Goal: Information Seeking & Learning: Learn about a topic

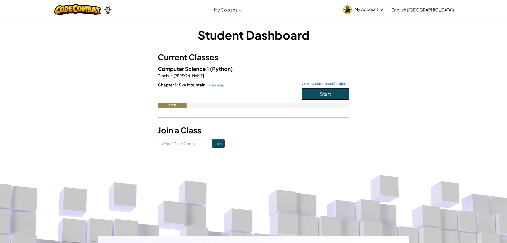
click at [339, 96] on button "Start" at bounding box center [326, 94] width 48 height 12
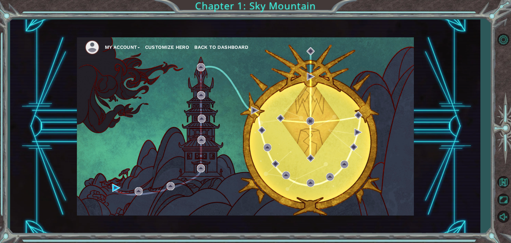
click at [310, 110] on div "My Account Customize Hero Back to Dashboard" at bounding box center [245, 126] width 337 height 178
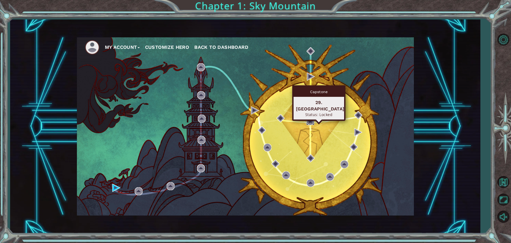
click at [311, 120] on img at bounding box center [310, 121] width 8 height 8
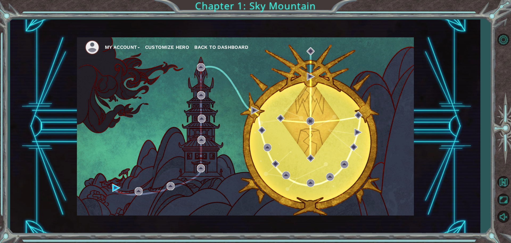
click at [307, 67] on div "My Account Customize Hero Back to Dashboard" at bounding box center [245, 126] width 337 height 178
click at [311, 50] on img at bounding box center [311, 51] width 8 height 8
drag, startPoint x: 249, startPoint y: 98, endPoint x: 249, endPoint y: 115, distance: 16.8
click at [249, 115] on div "My Account Customize Hero Back to Dashboard" at bounding box center [245, 126] width 337 height 178
drag, startPoint x: 249, startPoint y: 112, endPoint x: 258, endPoint y: 99, distance: 15.7
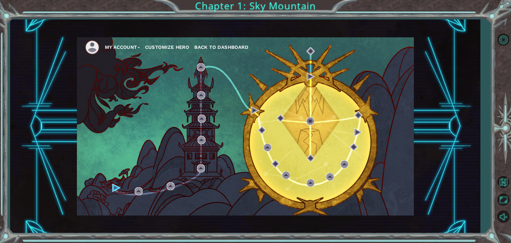
click at [252, 108] on div "My Account Customize Hero Back to Dashboard" at bounding box center [245, 126] width 337 height 178
click at [258, 99] on div "My Account Customize Hero Back to Dashboard" at bounding box center [245, 126] width 337 height 178
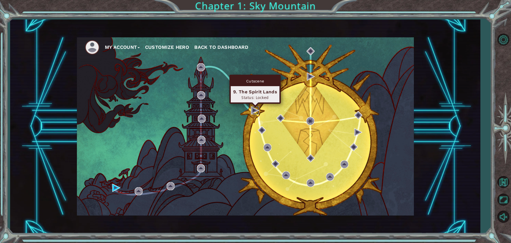
click at [257, 109] on img at bounding box center [255, 110] width 8 height 8
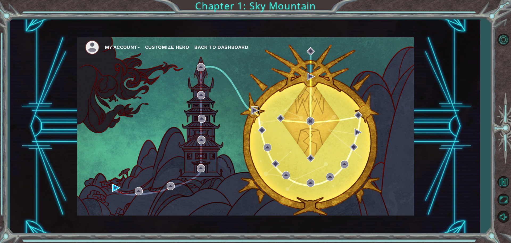
click at [257, 109] on img at bounding box center [255, 110] width 8 height 8
click at [218, 44] on button "Back to Dashboard" at bounding box center [221, 47] width 54 height 8
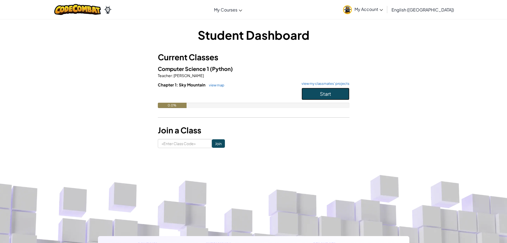
click at [326, 89] on button "Start" at bounding box center [326, 94] width 48 height 12
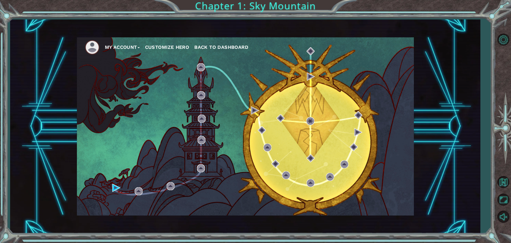
click at [121, 188] on div "My Account Customize Hero Back to Dashboard" at bounding box center [245, 126] width 337 height 178
click at [110, 184] on div "My Account Customize Hero Back to Dashboard" at bounding box center [245, 126] width 337 height 178
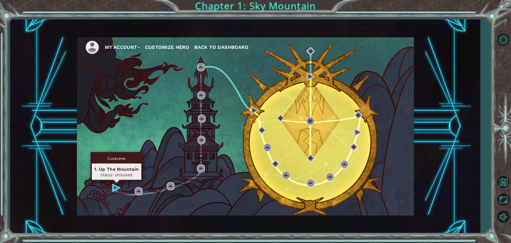
click at [113, 186] on div "My Account Customize Hero Back to Dashboard" at bounding box center [245, 126] width 337 height 178
click at [115, 186] on img at bounding box center [116, 187] width 8 height 8
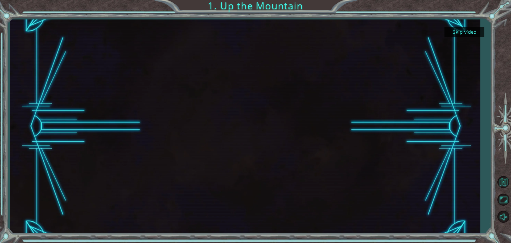
click at [457, 28] on button "Skip video" at bounding box center [465, 32] width 40 height 10
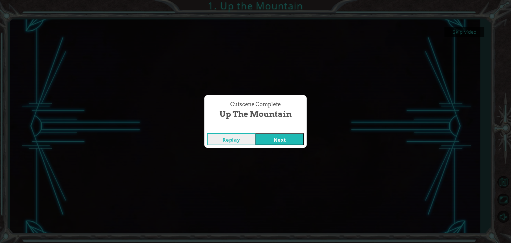
click at [270, 136] on button "Next" at bounding box center [280, 139] width 48 height 12
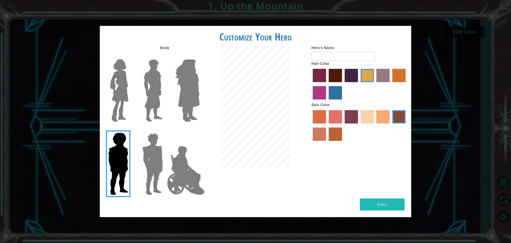
click at [342, 63] on div "Hair Color" at bounding box center [359, 81] width 96 height 41
click at [342, 51] on form "Hero's Name" at bounding box center [359, 53] width 96 height 16
click at [341, 52] on input "Hero's Name" at bounding box center [343, 56] width 64 height 9
type input "d"
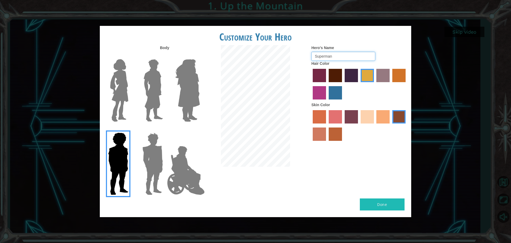
type input "Superman"
click at [120, 90] on img at bounding box center [119, 90] width 22 height 67
click at [130, 56] on input "Hero Connie" at bounding box center [130, 56] width 0 height 0
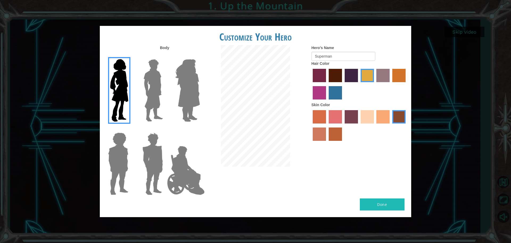
click at [332, 94] on label "lachmara hair color" at bounding box center [335, 92] width 13 height 13
click at [327, 101] on input "lachmara hair color" at bounding box center [327, 101] width 0 height 0
click at [388, 114] on label "tacao skin color" at bounding box center [382, 116] width 13 height 13
click at [375, 125] on input "tacao skin color" at bounding box center [375, 125] width 0 height 0
click at [331, 137] on label "smoke tree skin color" at bounding box center [335, 133] width 13 height 13
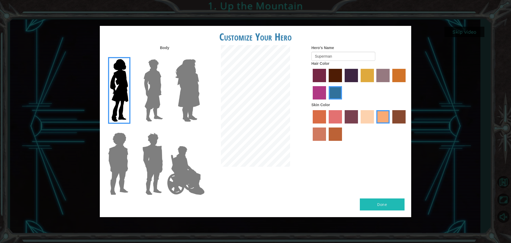
click at [327, 142] on input "smoke tree skin color" at bounding box center [327, 142] width 0 height 0
click at [309, 132] on div "Hero's Name Superman Hair Color Skin Color" at bounding box center [359, 94] width 104 height 98
click at [313, 131] on label "burning sand skin color" at bounding box center [319, 133] width 13 height 13
click at [406, 125] on input "burning sand skin color" at bounding box center [406, 125] width 0 height 0
click at [382, 115] on label "tacao skin color" at bounding box center [382, 116] width 13 height 13
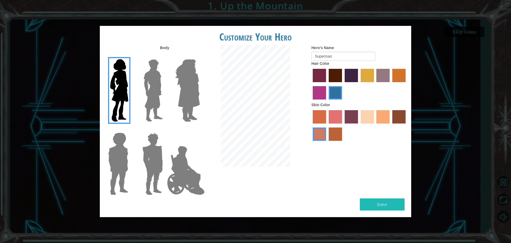
click at [375, 125] on input "tacao skin color" at bounding box center [375, 125] width 0 height 0
click at [368, 122] on label "sandy beach skin color" at bounding box center [367, 116] width 13 height 13
click at [359, 125] on input "sandy beach skin color" at bounding box center [359, 125] width 0 height 0
click at [379, 117] on label "tacao skin color" at bounding box center [382, 116] width 13 height 13
click at [375, 125] on input "tacao skin color" at bounding box center [375, 125] width 0 height 0
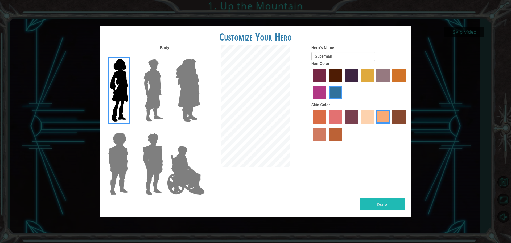
click at [379, 206] on button "Done" at bounding box center [382, 204] width 45 height 12
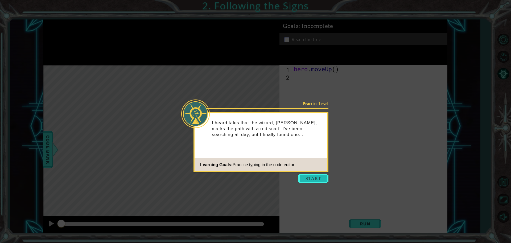
click at [319, 181] on button "Start" at bounding box center [313, 178] width 30 height 9
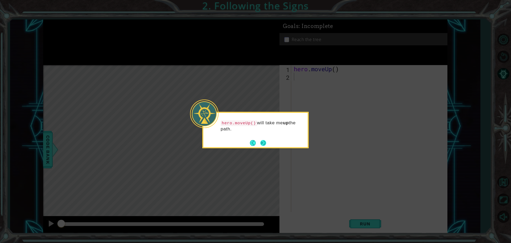
click at [265, 145] on button "Next" at bounding box center [263, 143] width 6 height 6
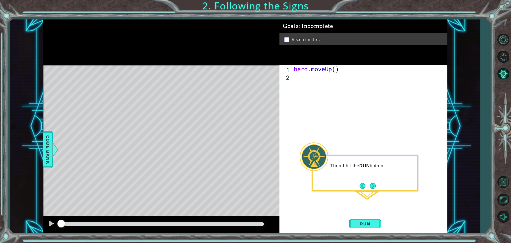
type textarea "t"
type textarea "hero.moveUp"
click at [360, 226] on span "Run" at bounding box center [365, 223] width 21 height 5
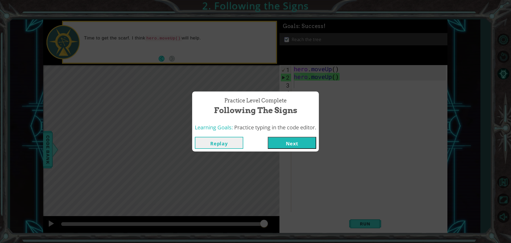
click at [301, 144] on button "Next" at bounding box center [292, 143] width 48 height 12
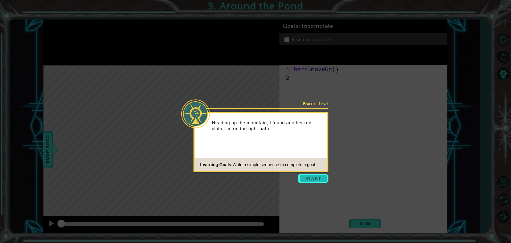
click at [316, 178] on button "Start" at bounding box center [313, 178] width 30 height 9
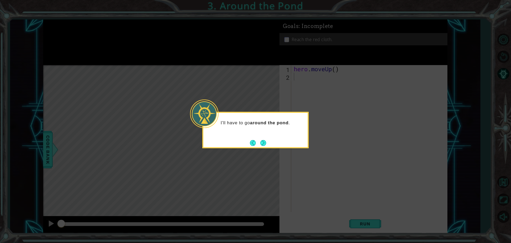
drag, startPoint x: 268, startPoint y: 146, endPoint x: 253, endPoint y: 136, distance: 17.3
click at [260, 146] on div "I'll have to go around the pond ." at bounding box center [255, 130] width 106 height 36
click at [253, 136] on div "I'll have to go around the pond ." at bounding box center [255, 130] width 106 height 36
click at [267, 136] on div "I'll have to go around the pond ." at bounding box center [255, 130] width 106 height 36
click at [264, 140] on div "I'll have to go around the pond ." at bounding box center [255, 130] width 106 height 36
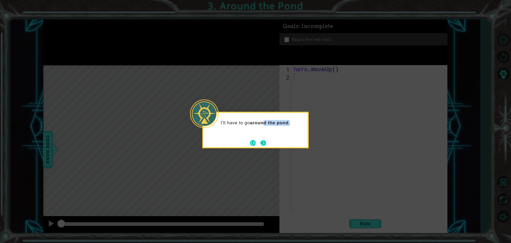
click at [264, 140] on button "Next" at bounding box center [263, 143] width 6 height 6
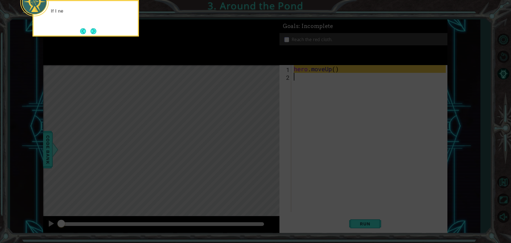
click at [334, 106] on icon at bounding box center [255, 36] width 511 height 412
click at [95, 28] on button "Next" at bounding box center [94, 31] width 6 height 6
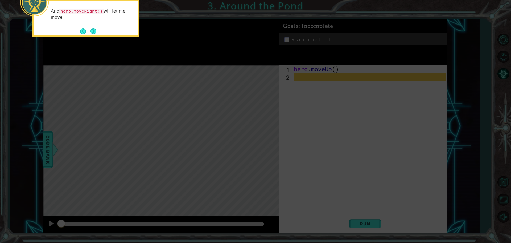
type textarea "e"
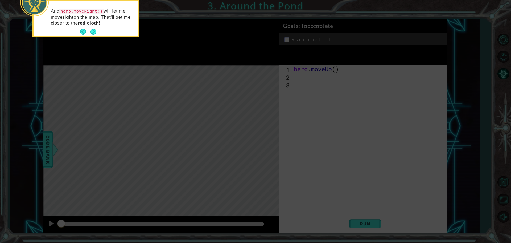
type textarea "h"
type textarea "j"
type textarea "her"
type textarea "he"
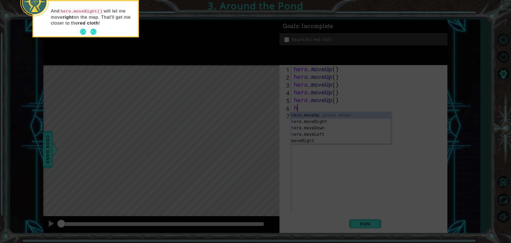
type textarea "he"
type textarea "je"
type textarea "j"
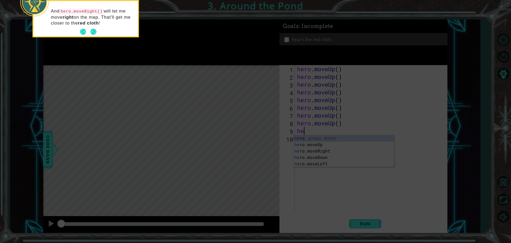
type textarea "h"
type textarea "herohe"
type textarea "h"
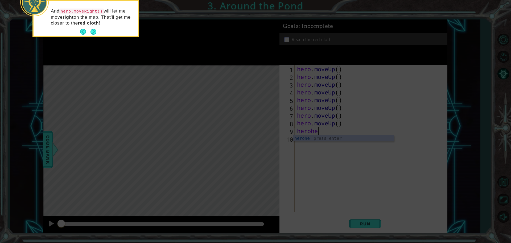
type textarea "h"
click at [377, 229] on icon at bounding box center [255, 36] width 511 height 412
click at [377, 219] on icon at bounding box center [255, 36] width 511 height 412
click at [378, 223] on icon at bounding box center [255, 36] width 511 height 412
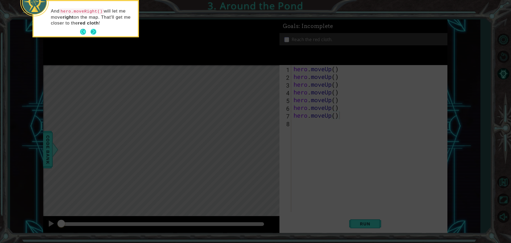
click at [95, 34] on button "Next" at bounding box center [93, 32] width 8 height 8
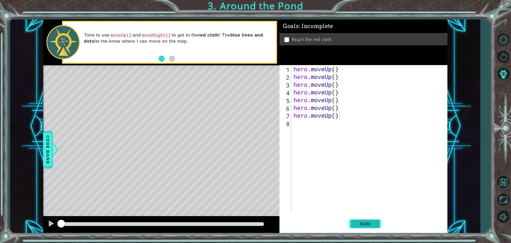
click at [370, 217] on button "Run" at bounding box center [365, 223] width 32 height 17
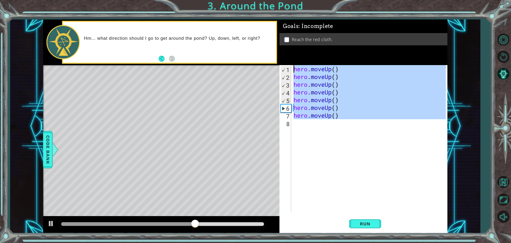
drag, startPoint x: 362, startPoint y: 124, endPoint x: 302, endPoint y: 48, distance: 96.5
click at [302, 48] on div "Goals : Incomplete Reach the red cloth. hero.moveUp() 1 2 3 4 5 6 7 8 hero . mo…" at bounding box center [364, 125] width 168 height 213
type textarea "hero.moveUp() hero.moveUp()"
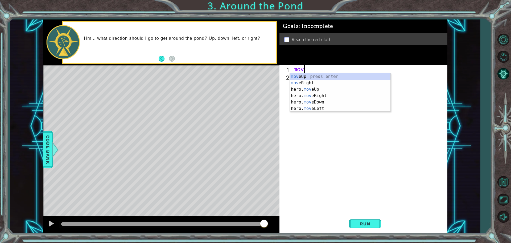
type textarea "move"
click at [335, 97] on div "move Up press enter move Right press enter hero. move Up press enter hero. move…" at bounding box center [340, 98] width 101 height 51
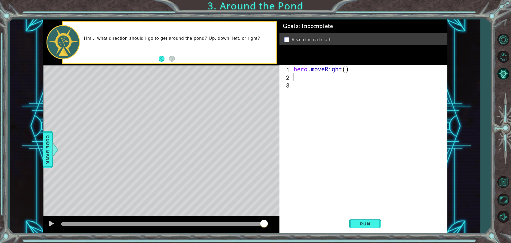
scroll to position [0, 0]
type textarea "he"
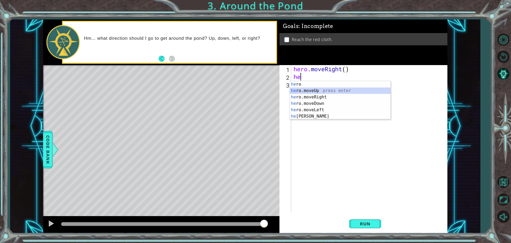
click at [331, 92] on div "he ro press enter he ro.moveUp press enter he ro.moveRight press enter he ro.mo…" at bounding box center [340, 106] width 101 height 51
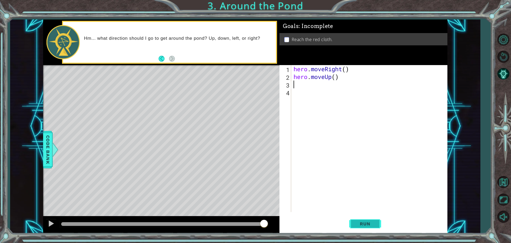
click at [366, 222] on span "Run" at bounding box center [365, 223] width 21 height 5
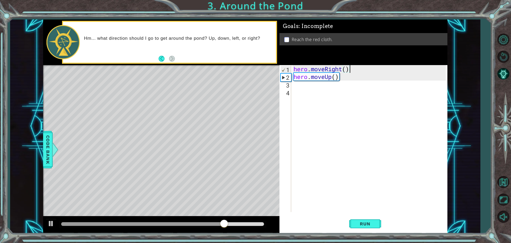
click at [351, 68] on div "hero . moveRight ( ) hero . moveUp ( )" at bounding box center [371, 146] width 156 height 162
click at [336, 74] on div "hero . moveRight ( ) hero . moveUp ( )" at bounding box center [371, 146] width 156 height 162
click at [261, 81] on div "1 ההההההההההההההההההההההההההההההההההההההההההההההההההההההההההההההההההההההההההההה…" at bounding box center [245, 125] width 404 height 213
type textarea "hero.moveUp()"
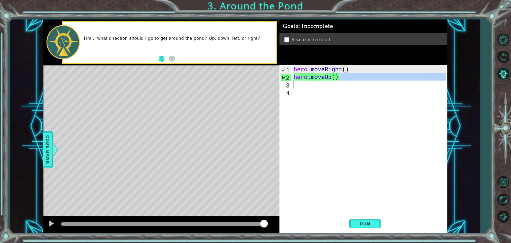
drag, startPoint x: 359, startPoint y: 77, endPoint x: 285, endPoint y: 57, distance: 76.9
click at [285, 57] on div "1 ההההההההההההההההההההההההההההההההההההההההההההההההההההההההההההההההההההההההההההה…" at bounding box center [245, 125] width 404 height 213
click at [280, 76] on div "hero.moveUp() 1 2 3 4 hero . moveRight ( ) hero . moveUp ( ) הההההההההההההההההה…" at bounding box center [363, 138] width 166 height 147
click at [280, 75] on div "1 2 3 4 hero . moveRight ( ) hero . moveUp ( ) הההההההההההההההההההההההההההההההה…" at bounding box center [363, 138] width 166 height 147
click at [287, 83] on div "3" at bounding box center [286, 85] width 11 height 8
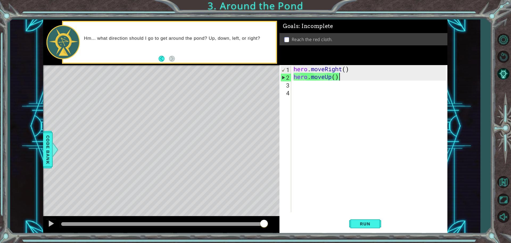
click at [345, 73] on div "hero . moveRight ( ) hero . moveUp ( )" at bounding box center [371, 146] width 156 height 162
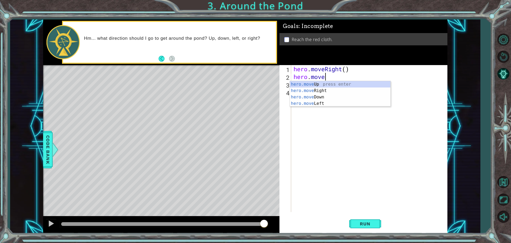
type textarea "hero.mov"
click at [335, 81] on div "hero.mov eUp press enter hero.mov eRight press enter hero.mov eDown press enter…" at bounding box center [340, 100] width 101 height 38
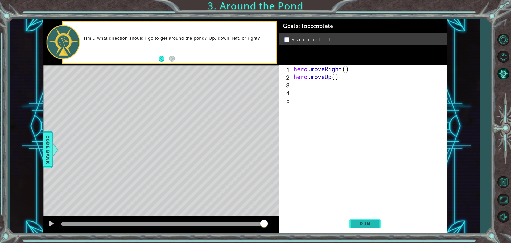
click at [364, 223] on span "Run" at bounding box center [365, 223] width 21 height 5
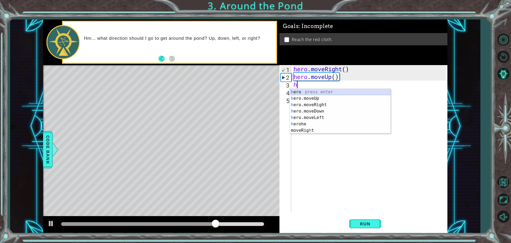
click at [330, 95] on div "h ero press enter h ero.moveUp press enter h ero.moveRight press enter h ero.mo…" at bounding box center [340, 117] width 101 height 57
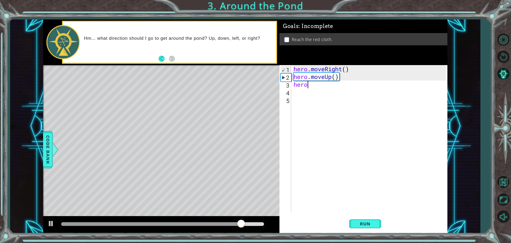
click at [316, 82] on div "hero . moveRight ( ) hero . moveUp ( ) hero" at bounding box center [371, 146] width 156 height 162
type textarea "hero."
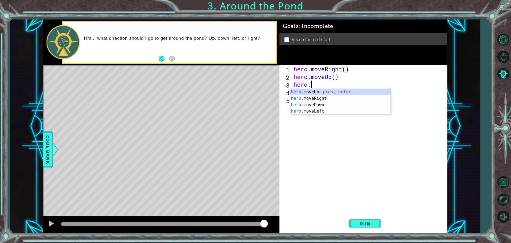
scroll to position [0, 1]
click at [327, 92] on div "hero. moveUp press enter hero. moveRight press enter hero. moveDown press enter…" at bounding box center [340, 108] width 101 height 38
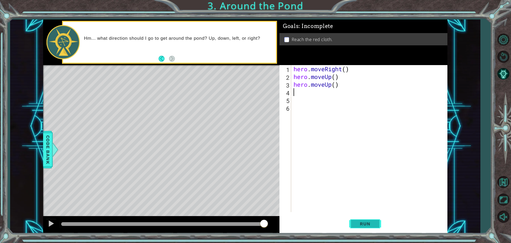
click at [361, 229] on button "Run" at bounding box center [365, 223] width 32 height 17
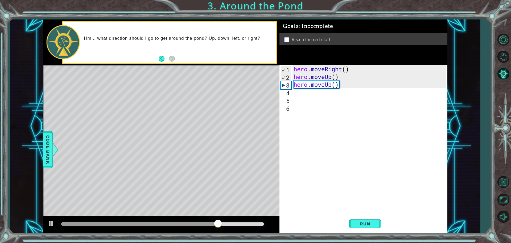
click at [364, 65] on div "hero . moveRight ( ) hero . moveUp ( ) hero . moveUp ( )" at bounding box center [371, 146] width 156 height 162
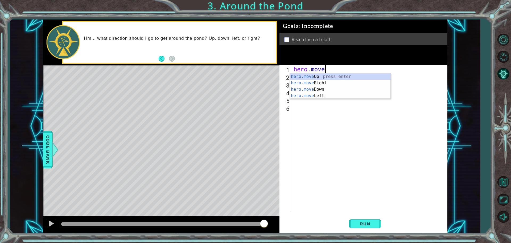
type textarea "hero.mov"
click at [323, 74] on div "hero.mov eUp press enter hero.mov eRight press enter hero.mov eDown press enter…" at bounding box center [340, 92] width 101 height 38
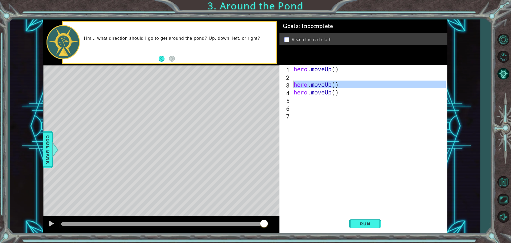
click at [291, 85] on div "3" at bounding box center [286, 85] width 11 height 8
type textarea "hero.moveUp()"
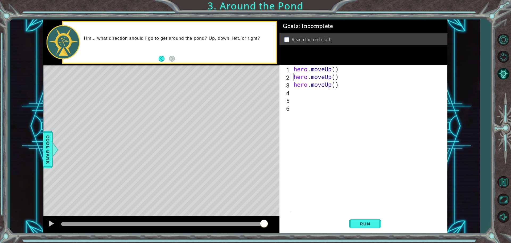
click at [320, 96] on div "hero . moveUp ( ) hero . moveUp ( ) hero . moveUp ( )" at bounding box center [371, 146] width 156 height 162
type textarea "h"
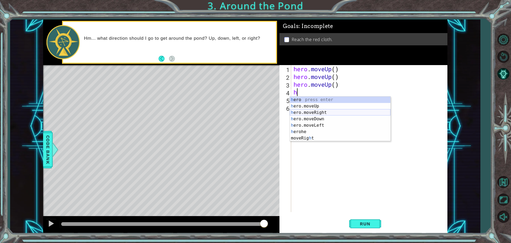
click at [340, 114] on div "h ero press enter h ero.moveUp press enter h ero.moveRight press enter h ero.mo…" at bounding box center [340, 124] width 101 height 57
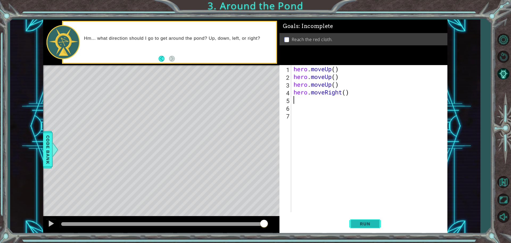
click at [360, 217] on button "Run" at bounding box center [365, 223] width 32 height 17
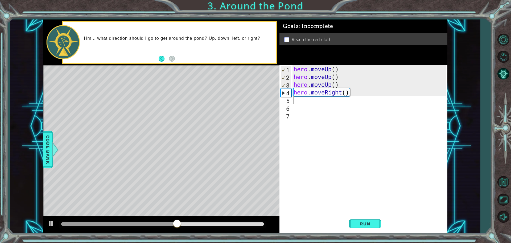
click at [307, 102] on div "hero . moveUp ( ) hero . moveUp ( ) hero . moveUp ( ) hero . moveRight ( )" at bounding box center [371, 146] width 156 height 162
type textarea "h"
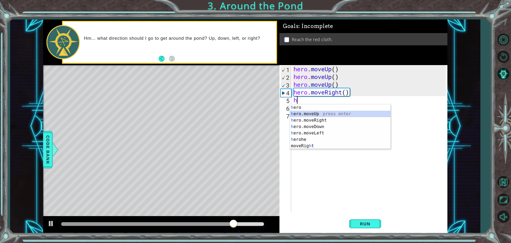
click at [310, 117] on div "h ero press enter h ero.moveUp press enter h ero.moveRight press enter h ero.mo…" at bounding box center [340, 132] width 101 height 57
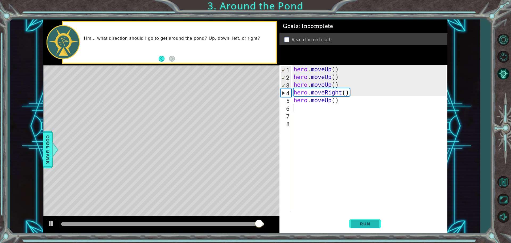
click at [375, 226] on span "Run" at bounding box center [365, 223] width 21 height 5
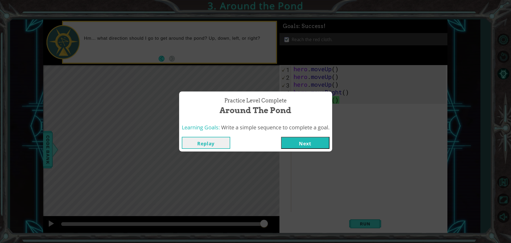
click at [308, 141] on button "Next" at bounding box center [305, 143] width 48 height 12
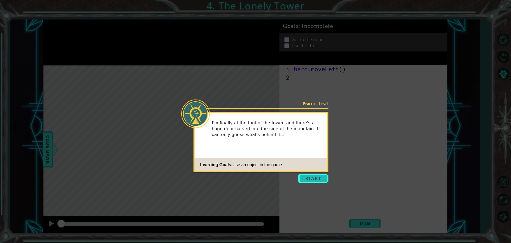
click at [314, 177] on button "Start" at bounding box center [313, 178] width 30 height 9
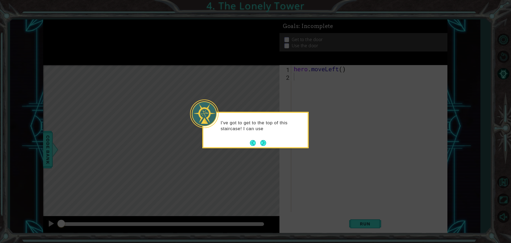
click at [265, 139] on footer at bounding box center [258, 143] width 16 height 8
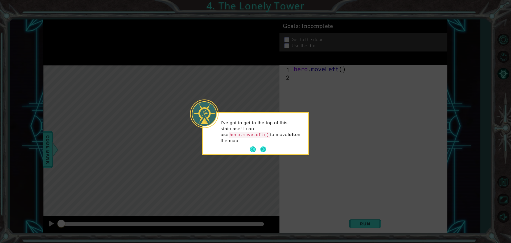
click at [263, 146] on button "Next" at bounding box center [263, 149] width 6 height 6
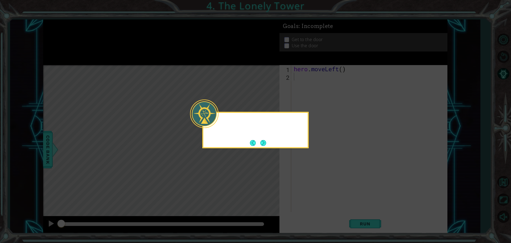
click at [263, 140] on button "Next" at bounding box center [263, 143] width 6 height 6
click at [263, 139] on icon at bounding box center [255, 121] width 511 height 243
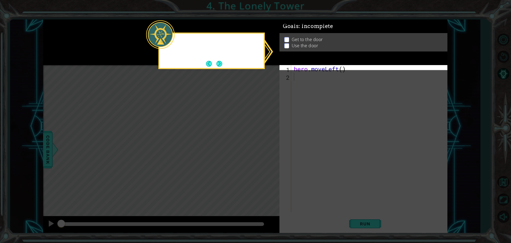
click at [263, 139] on icon at bounding box center [255, 121] width 511 height 243
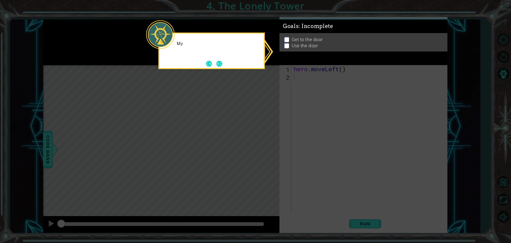
drag, startPoint x: 263, startPoint y: 140, endPoint x: 263, endPoint y: 133, distance: 7.2
click at [263, 138] on icon at bounding box center [255, 121] width 511 height 243
drag, startPoint x: 263, startPoint y: 133, endPoint x: 265, endPoint y: 121, distance: 11.7
click at [263, 131] on icon at bounding box center [255, 121] width 511 height 243
click at [220, 41] on p "My GOALS up here will h" at bounding box center [218, 44] width 83 height 6
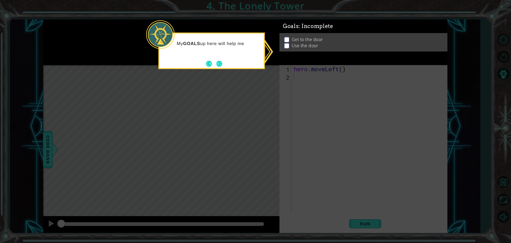
drag, startPoint x: 222, startPoint y: 52, endPoint x: 220, endPoint y: 69, distance: 17.1
click at [221, 57] on div "My GOALS up here will help me" at bounding box center [211, 45] width 104 height 23
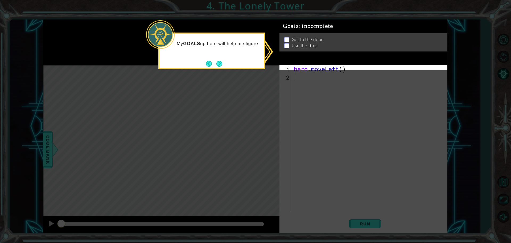
click at [219, 71] on icon at bounding box center [255, 121] width 511 height 243
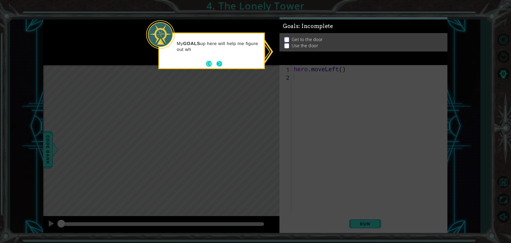
click at [219, 67] on button "Next" at bounding box center [219, 64] width 6 height 6
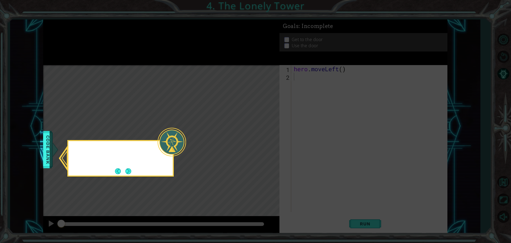
click at [219, 62] on icon at bounding box center [255, 121] width 511 height 243
drag, startPoint x: 219, startPoint y: 62, endPoint x: 219, endPoint y: 72, distance: 9.6
click at [219, 70] on icon at bounding box center [255, 121] width 511 height 243
drag, startPoint x: 202, startPoint y: 222, endPoint x: 146, endPoint y: 241, distance: 58.5
click at [183, 213] on icon at bounding box center [255, 121] width 511 height 243
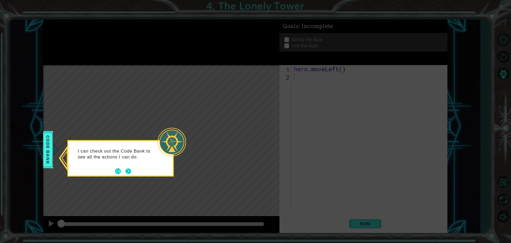
click at [128, 174] on button "Next" at bounding box center [128, 171] width 6 height 6
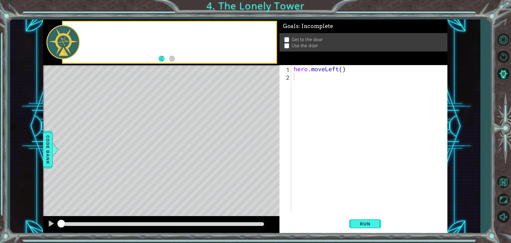
click at [128, 174] on div "Level Map" at bounding box center [166, 143] width 246 height 157
